Goal: Task Accomplishment & Management: Use online tool/utility

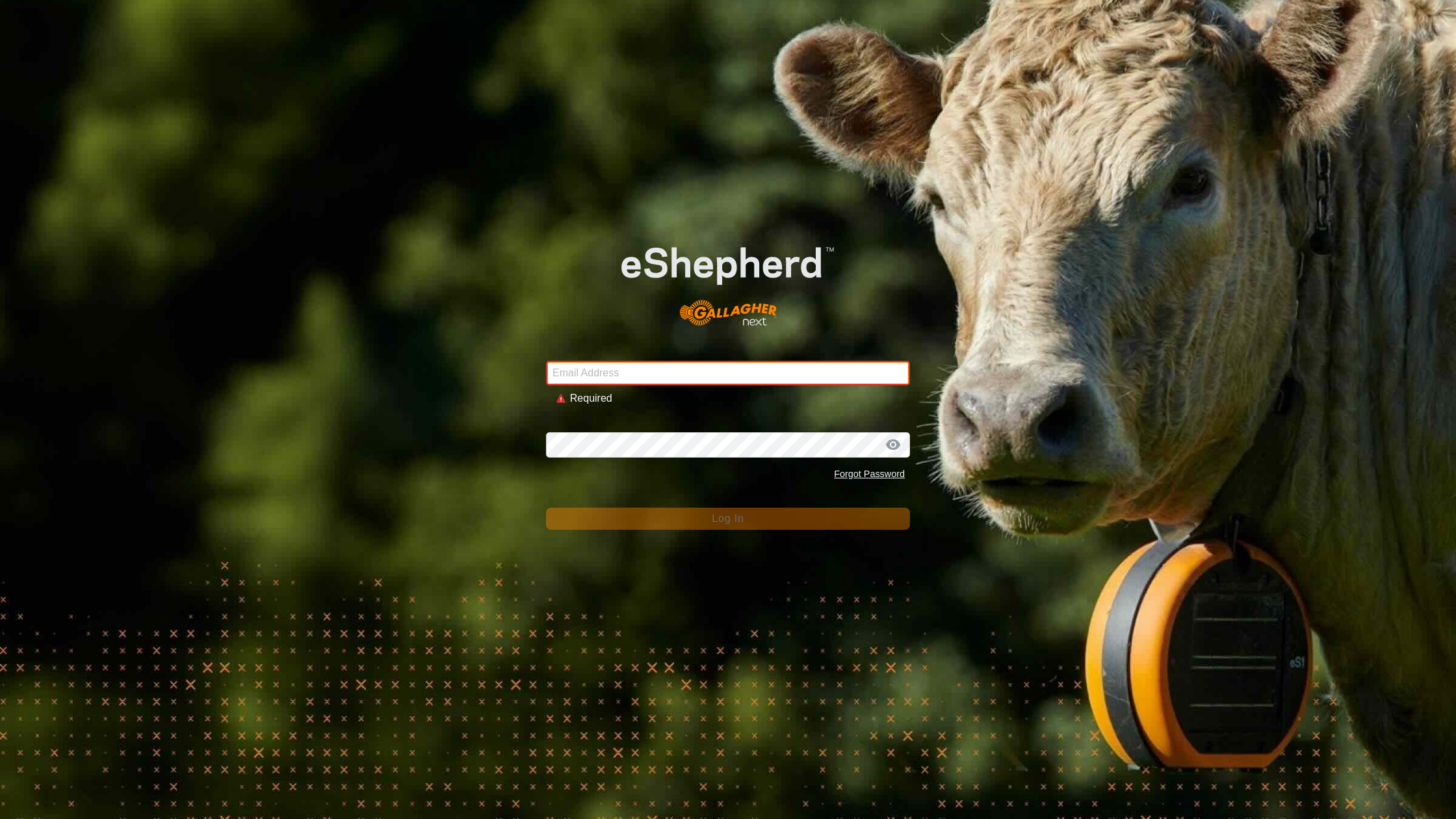
type input "[EMAIL_ADDRESS][DOMAIN_NAME]"
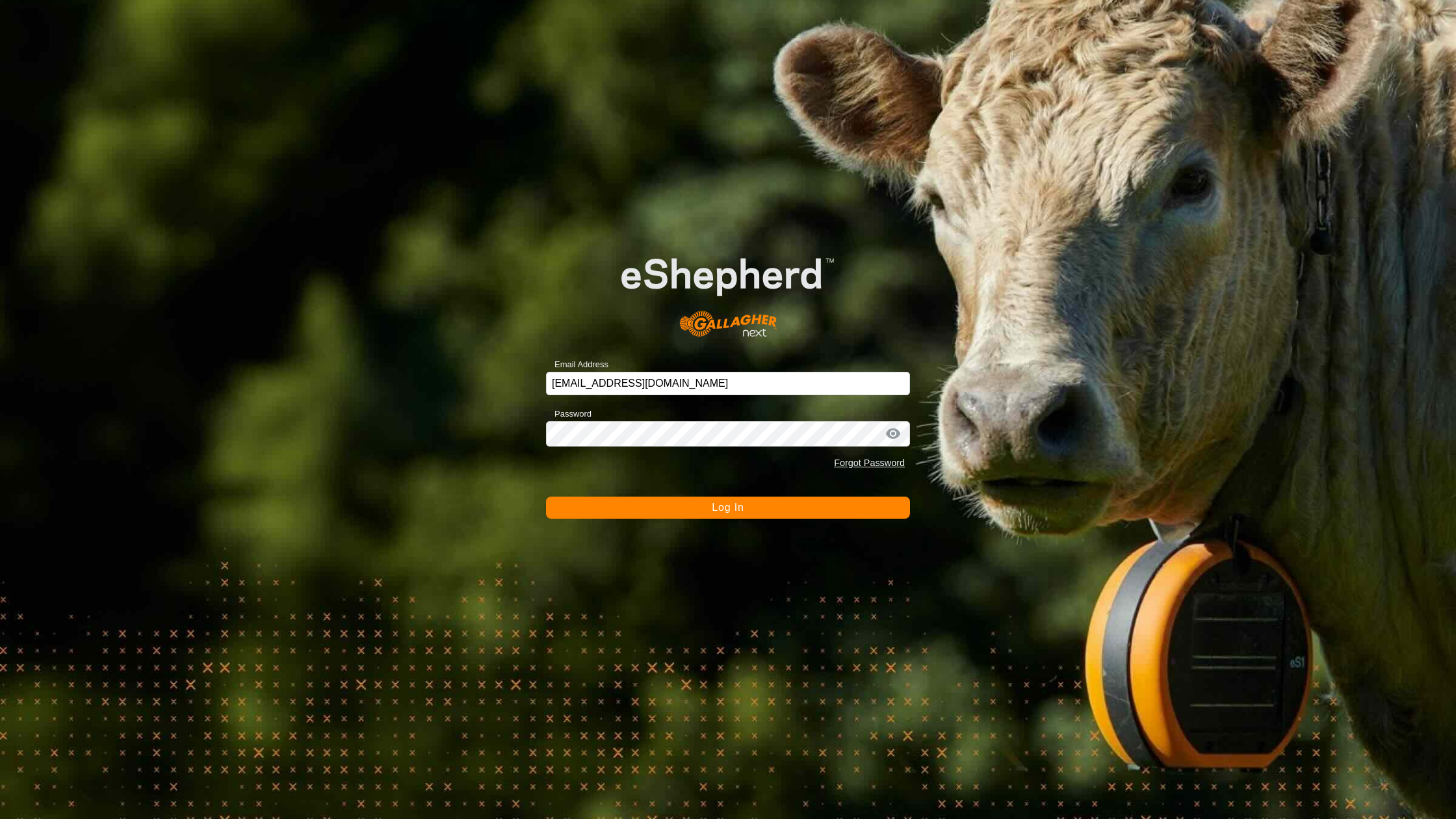
click at [627, 510] on button "Log In" at bounding box center [728, 508] width 364 height 22
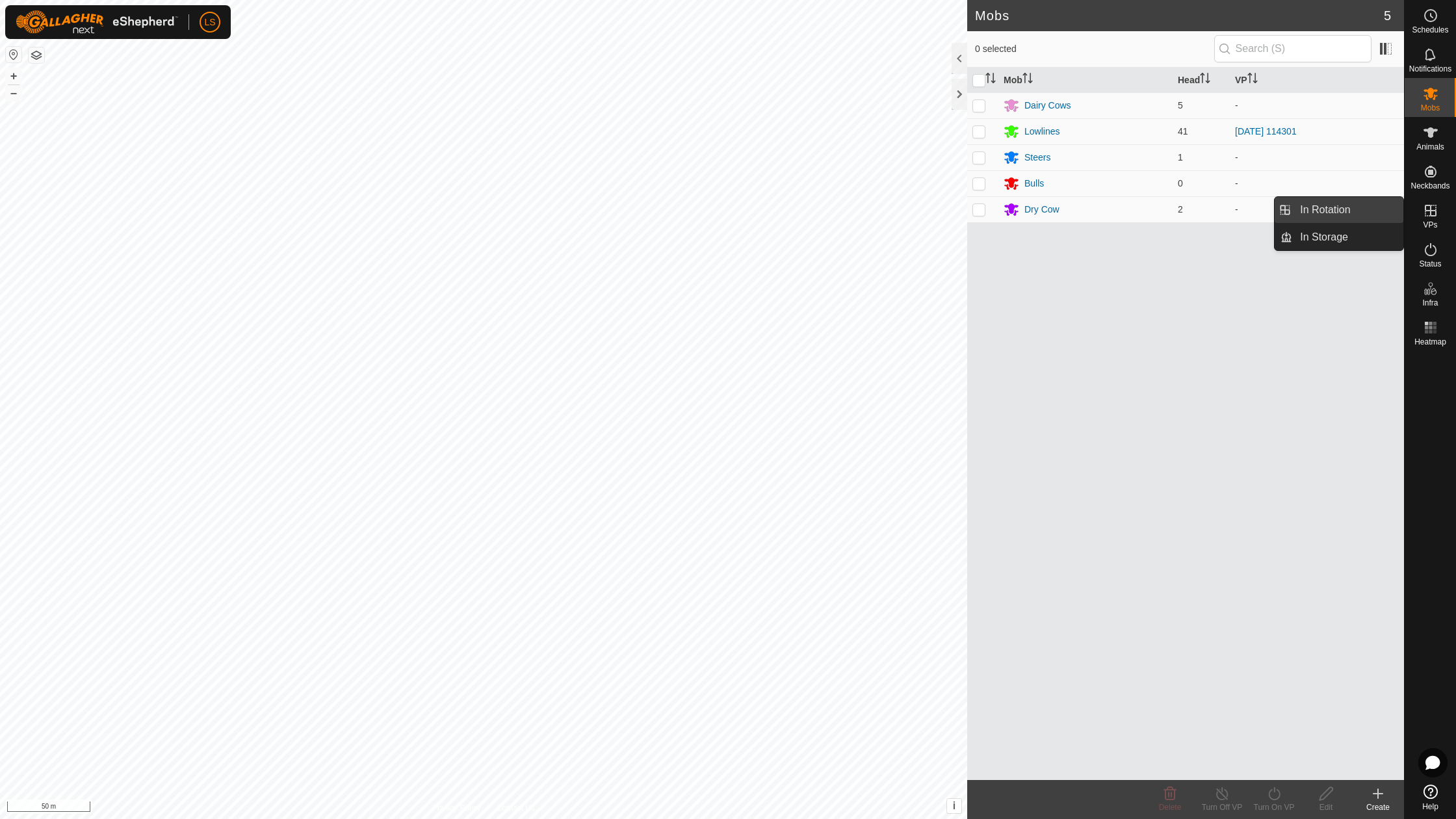
click at [1356, 216] on link "In Rotation" at bounding box center [1348, 210] width 111 height 26
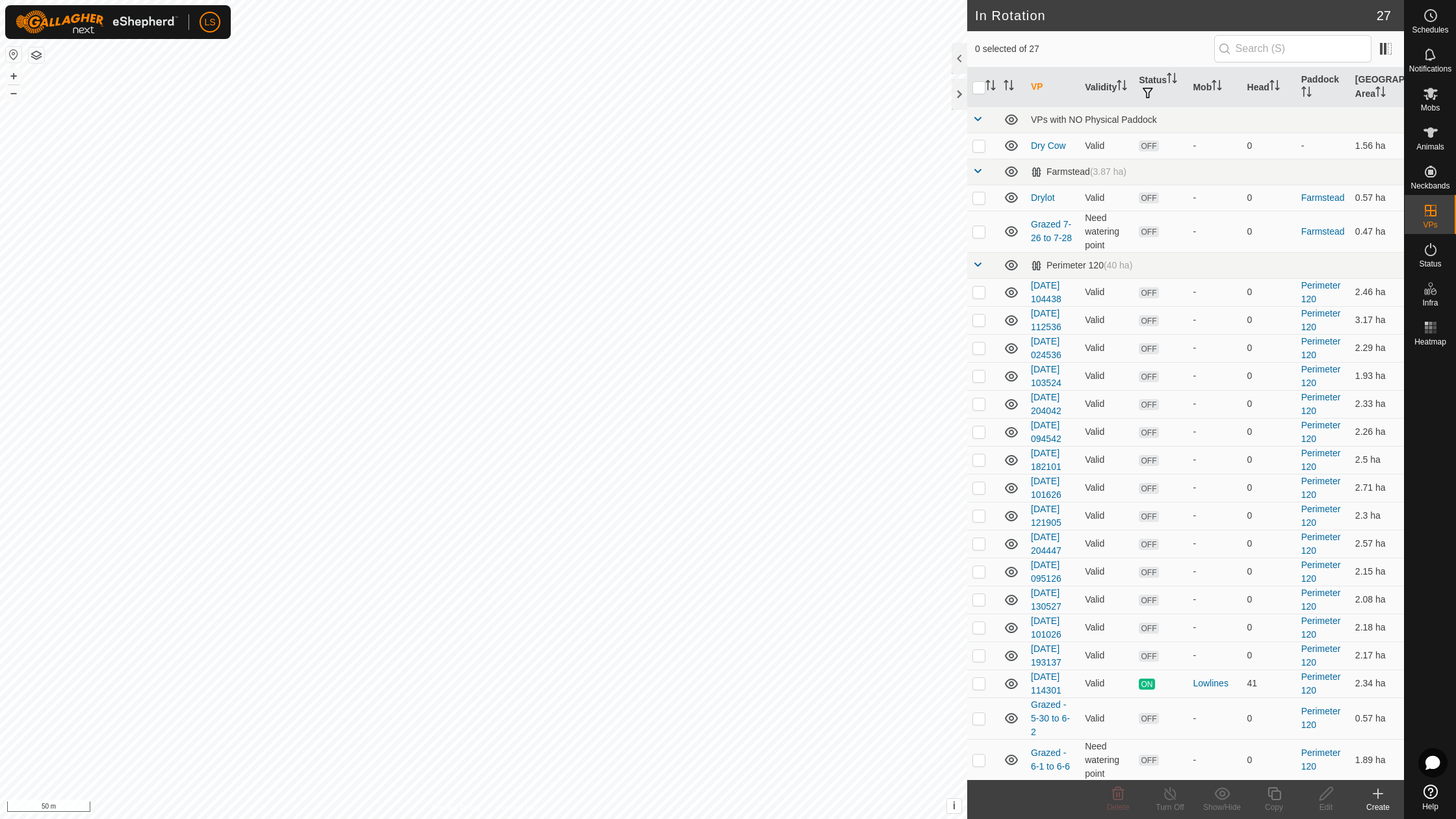
click at [1376, 799] on icon at bounding box center [1378, 793] width 15 height 15
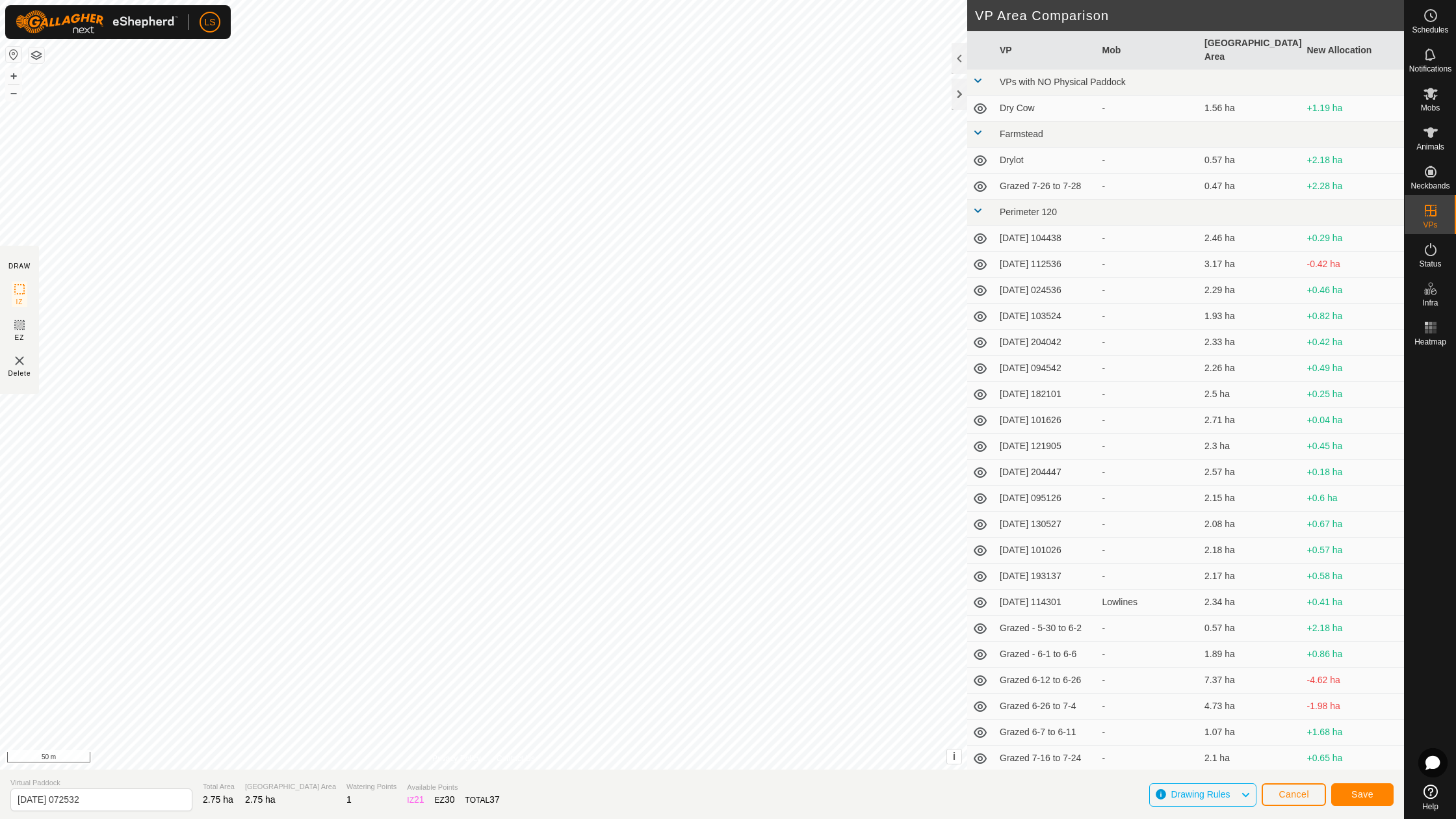
click at [1364, 798] on span "Save" at bounding box center [1362, 795] width 22 height 10
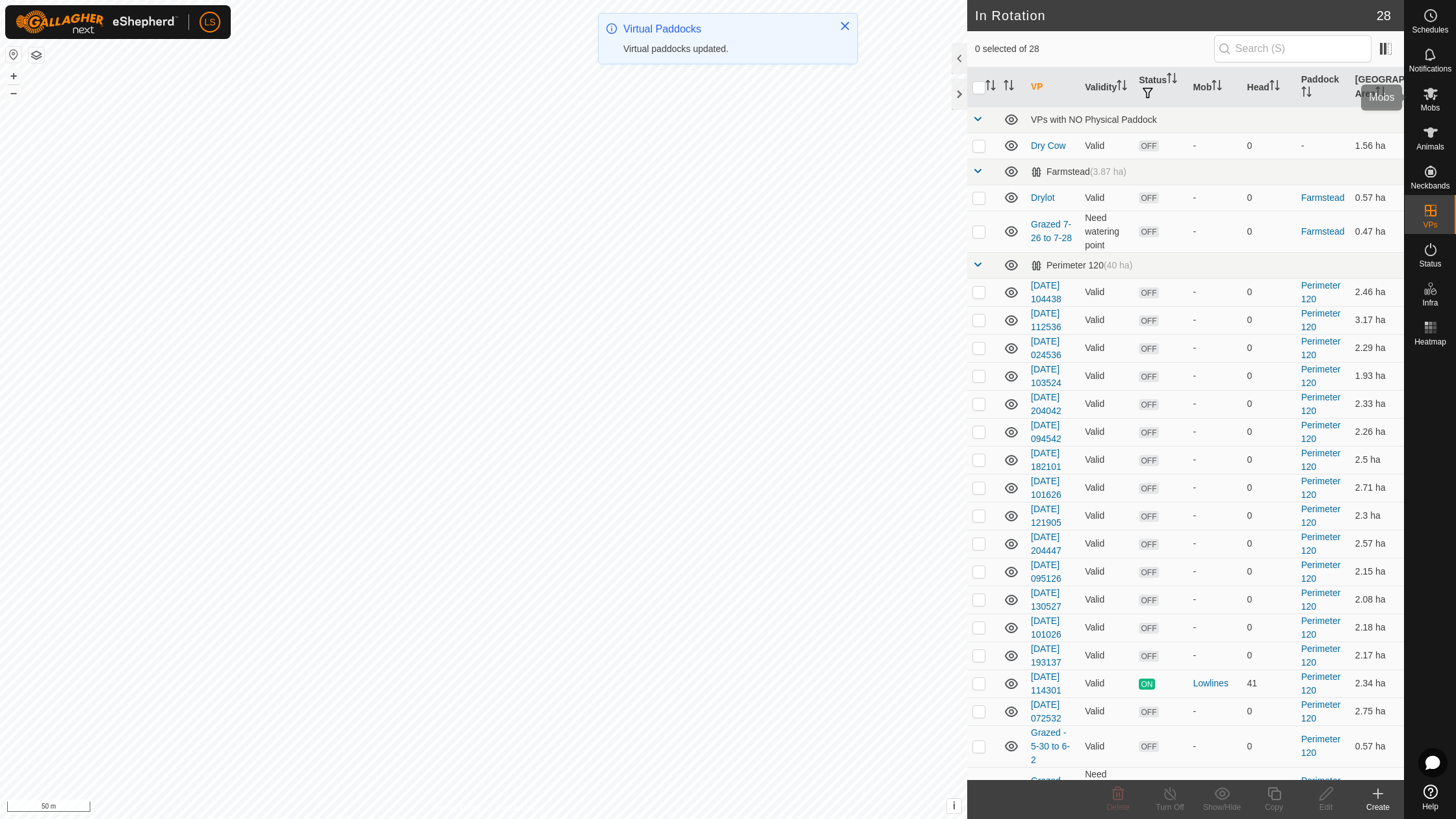
click at [1430, 104] on span "Mobs" at bounding box center [1430, 108] width 19 height 8
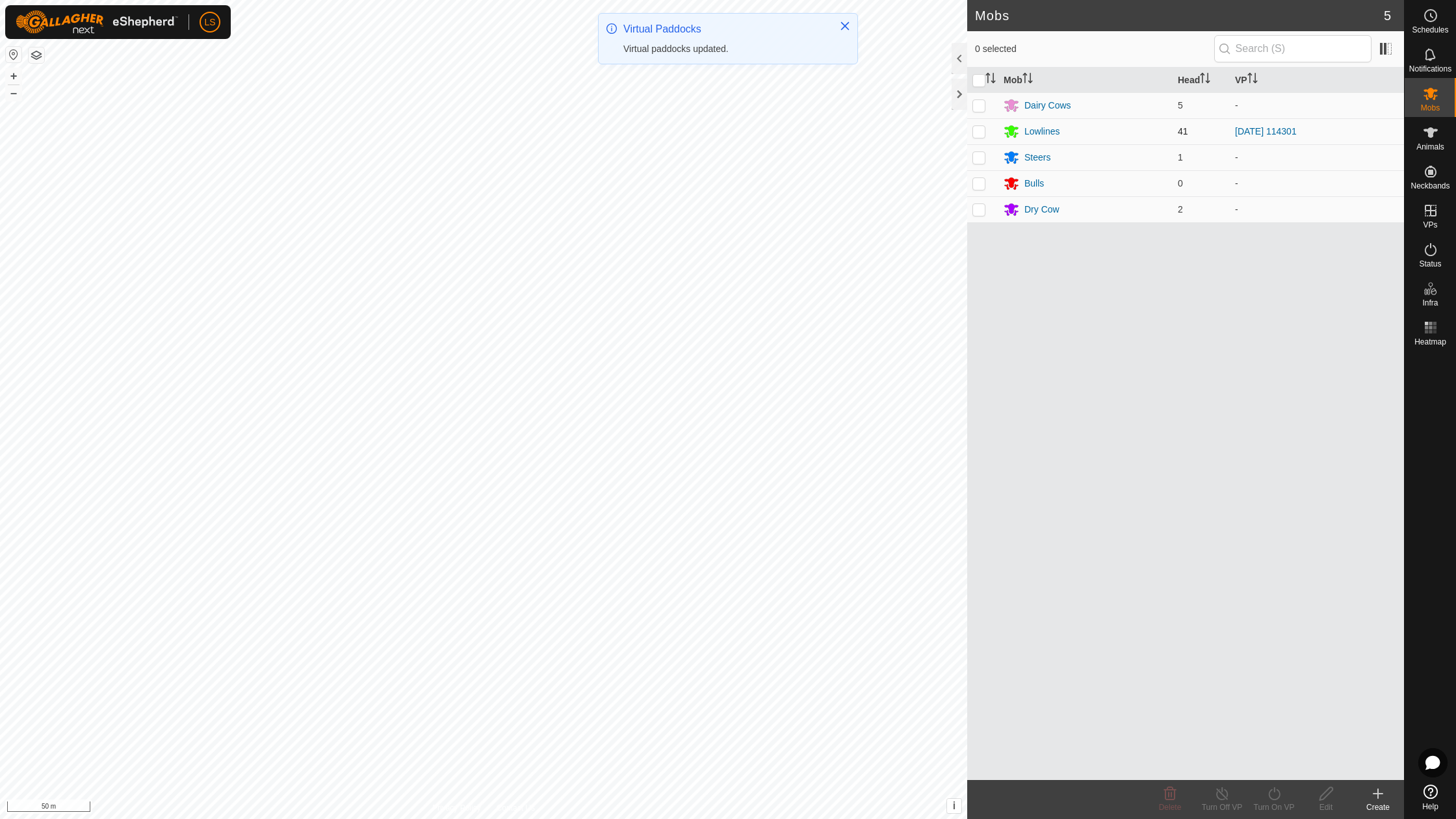
click at [983, 131] on p-checkbox at bounding box center [979, 131] width 13 height 10
checkbox input "true"
click at [1278, 795] on icon at bounding box center [1275, 793] width 16 height 15
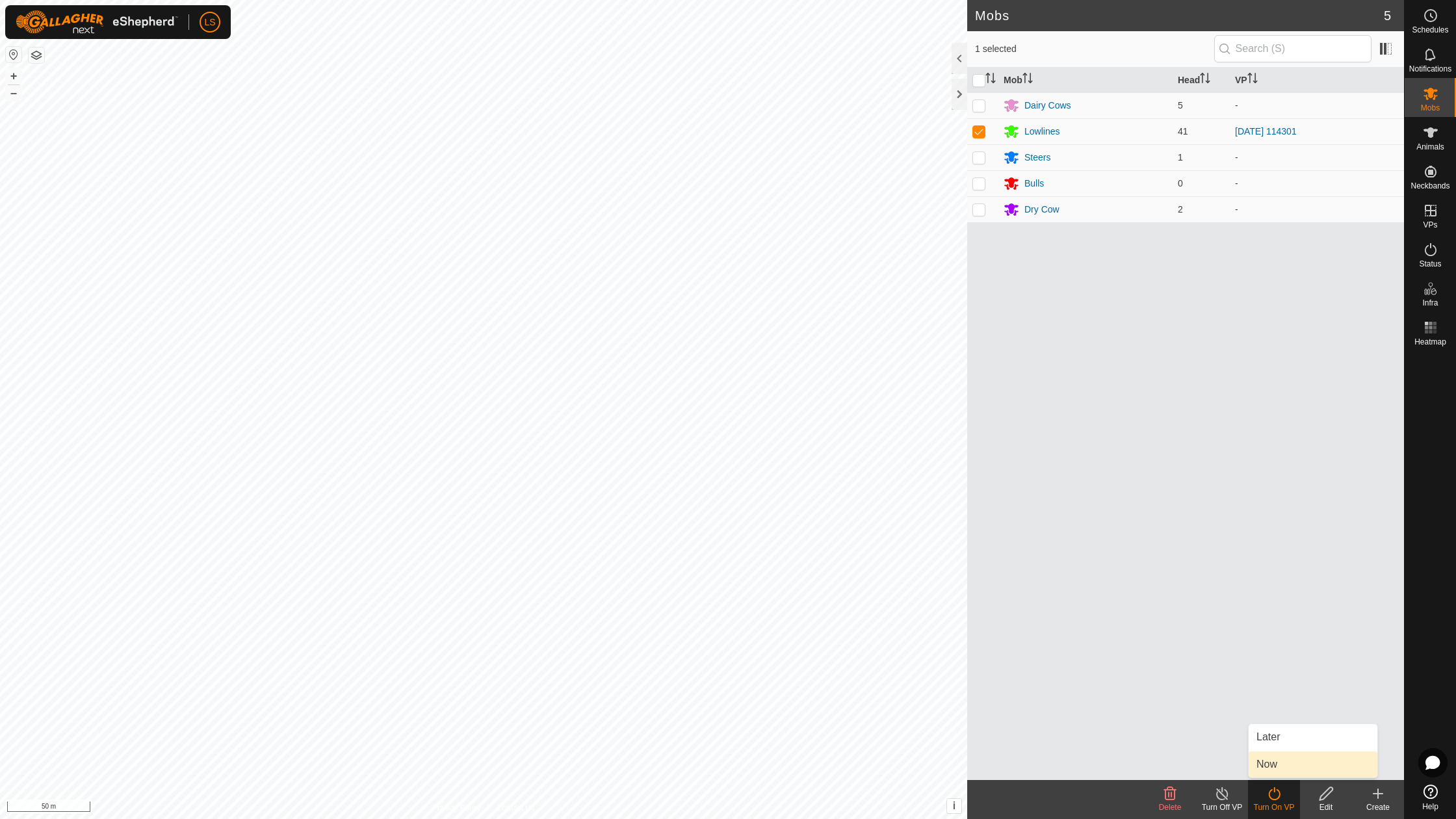
click at [1280, 768] on link "Now" at bounding box center [1313, 764] width 128 height 26
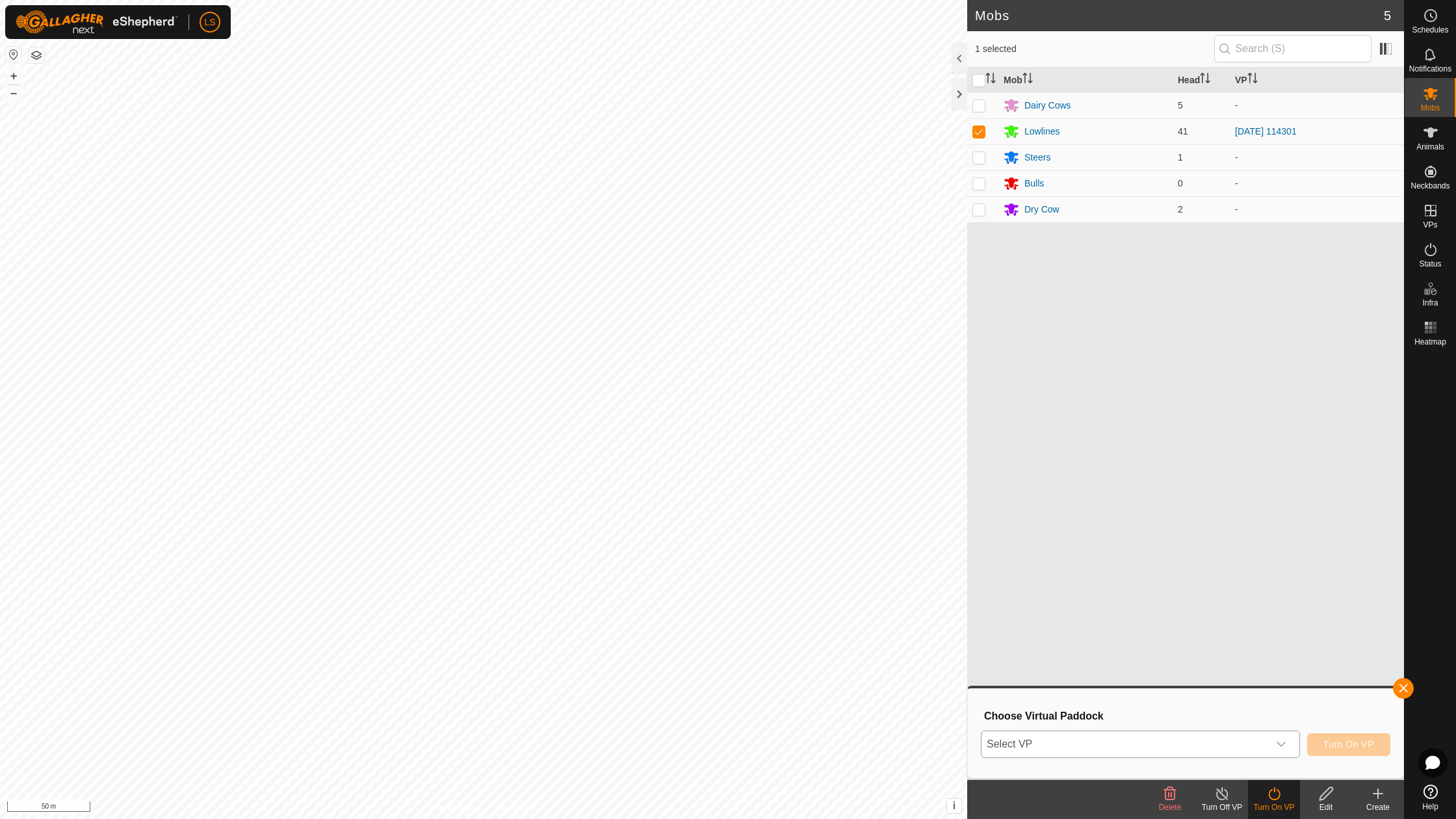
click at [1279, 737] on div "dropdown trigger" at bounding box center [1280, 744] width 26 height 26
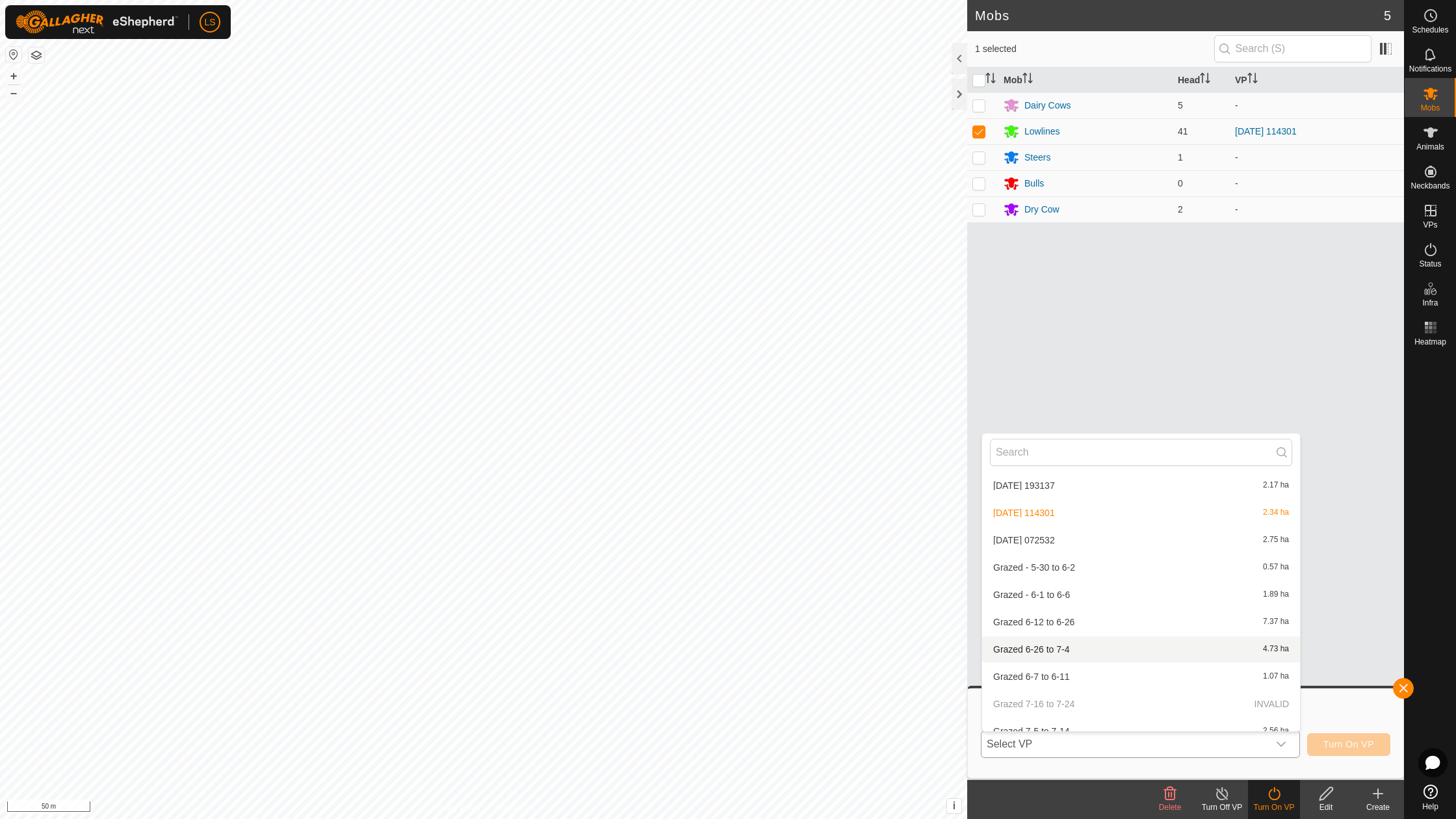
scroll to position [523, 0]
click at [1070, 536] on li "[DATE] 072532 2.75 ha" at bounding box center [1141, 542] width 318 height 26
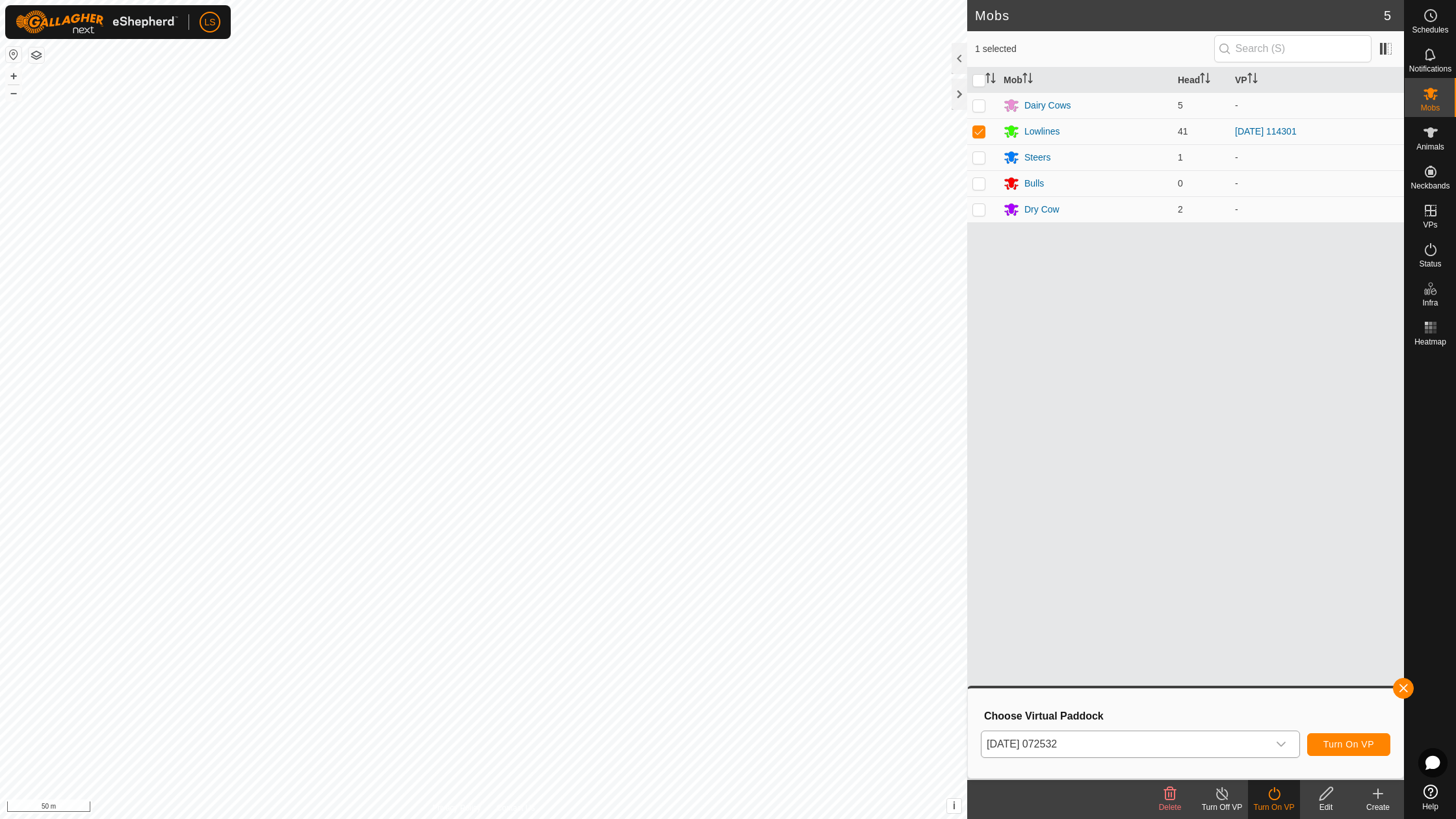
click at [1329, 739] on button "Turn On VP" at bounding box center [1348, 744] width 83 height 23
